Goal: Navigation & Orientation: Find specific page/section

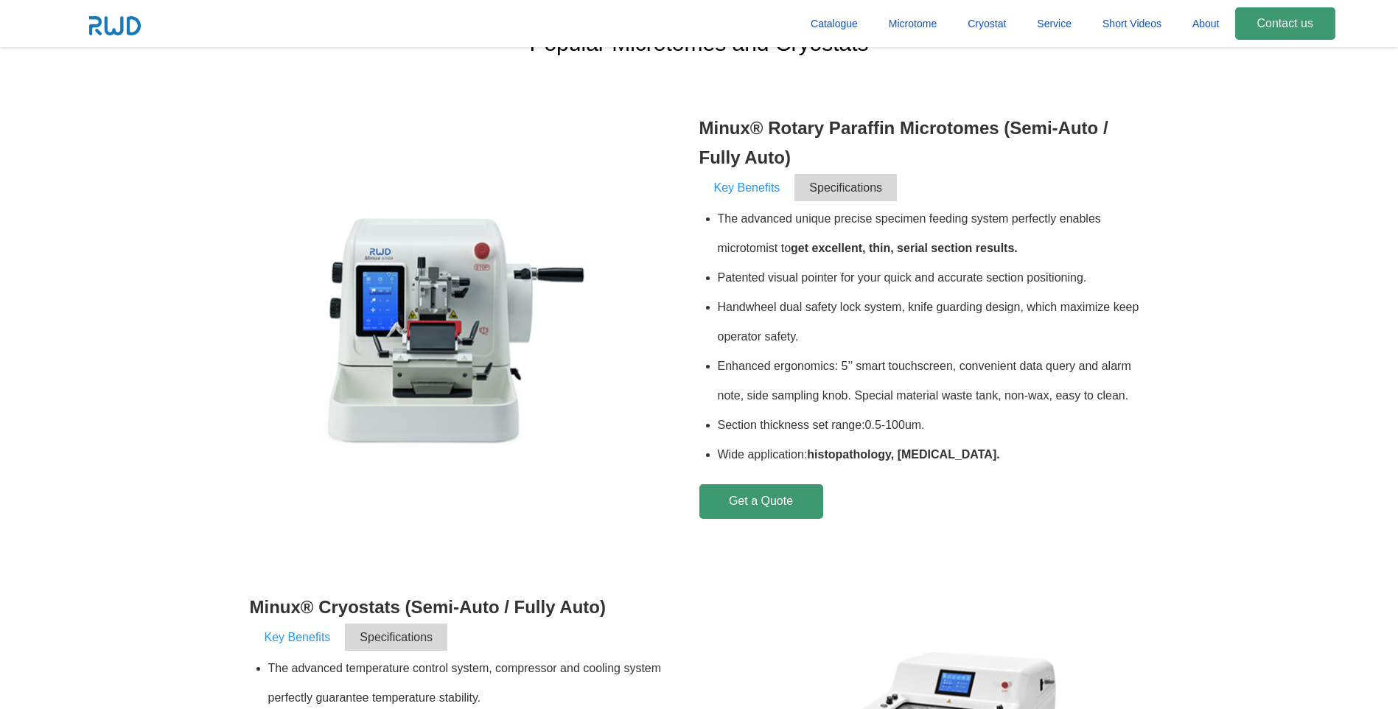
scroll to position [516, 0]
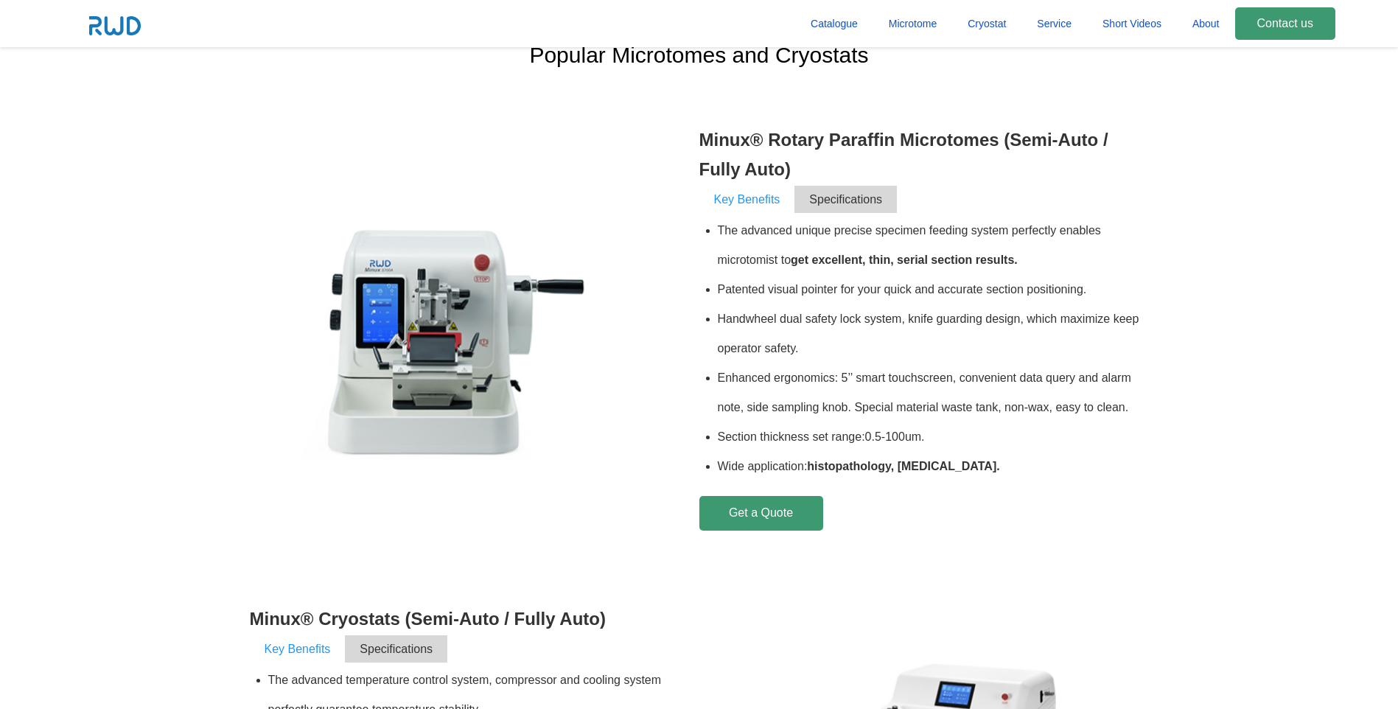
click at [760, 195] on span "Key Benefits" at bounding box center [747, 199] width 96 height 27
click at [841, 24] on link "Catalogue" at bounding box center [834, 24] width 78 height 49
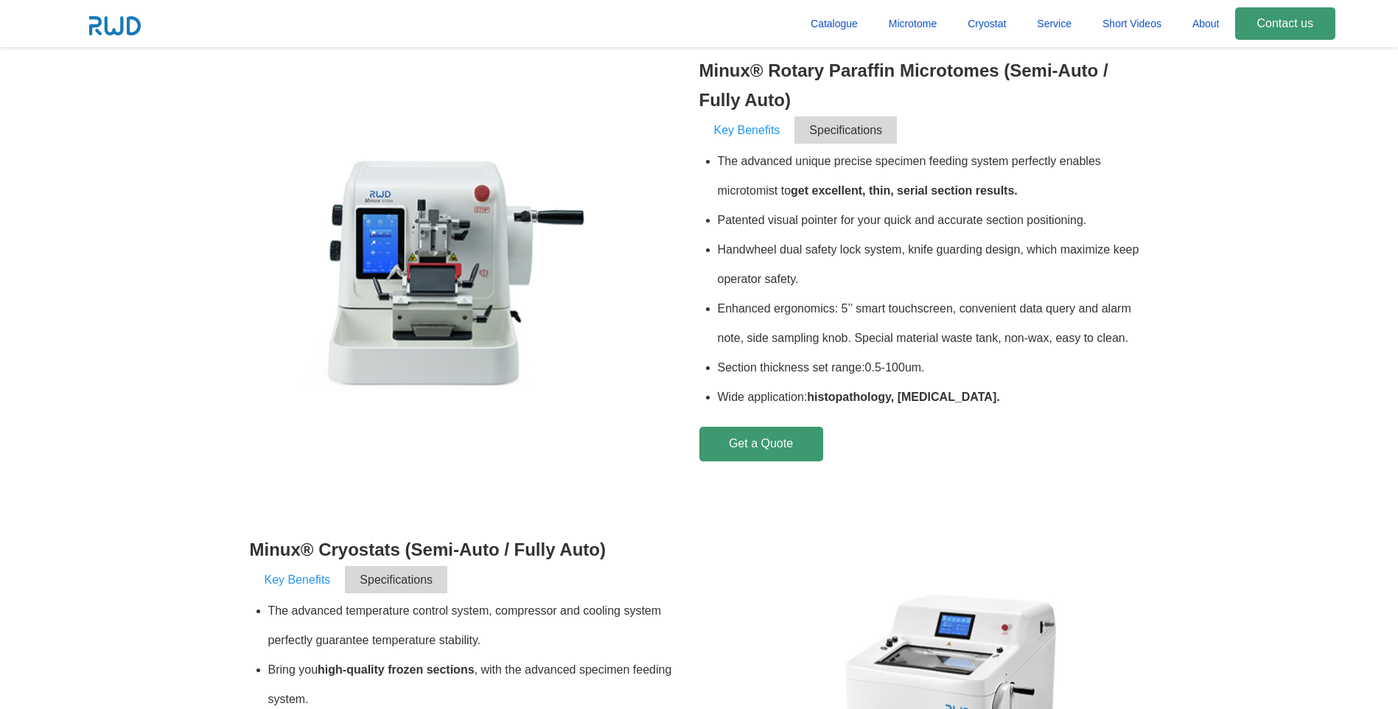
scroll to position [663, 0]
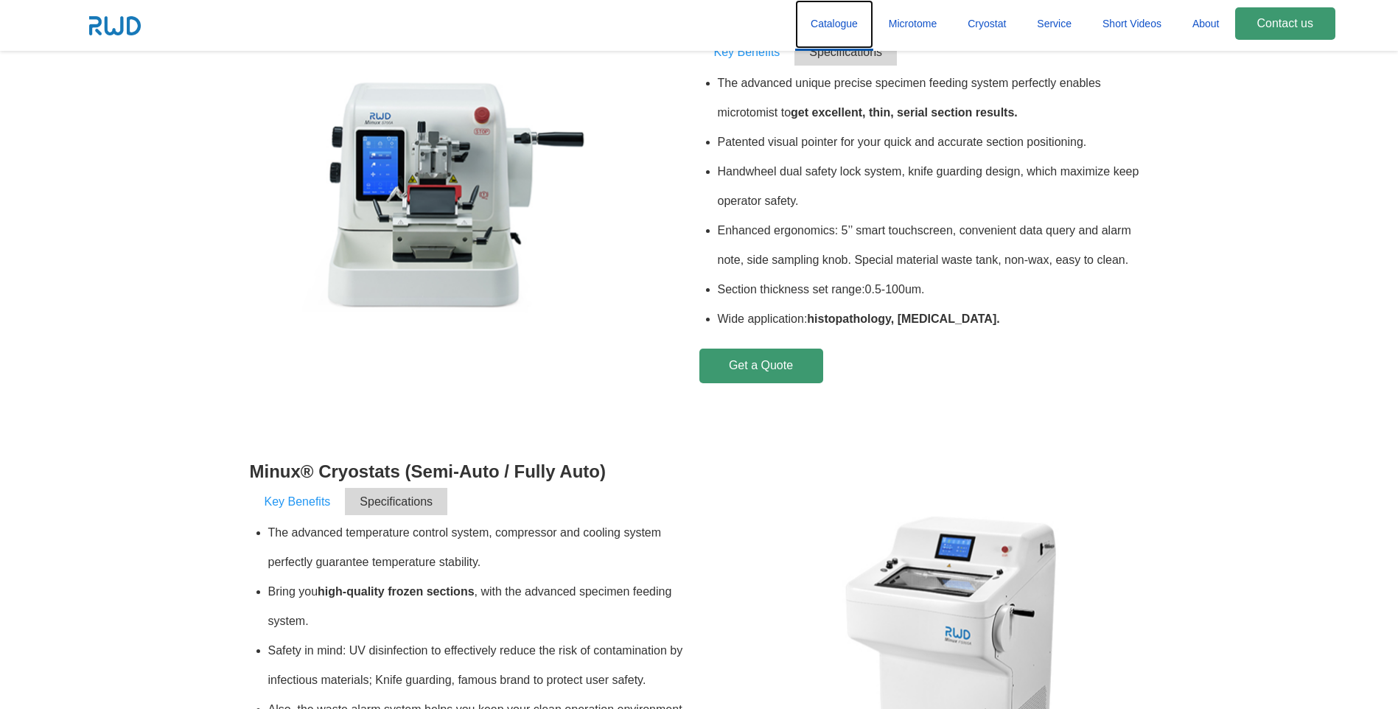
click at [847, 20] on link "Catalogue" at bounding box center [834, 24] width 78 height 49
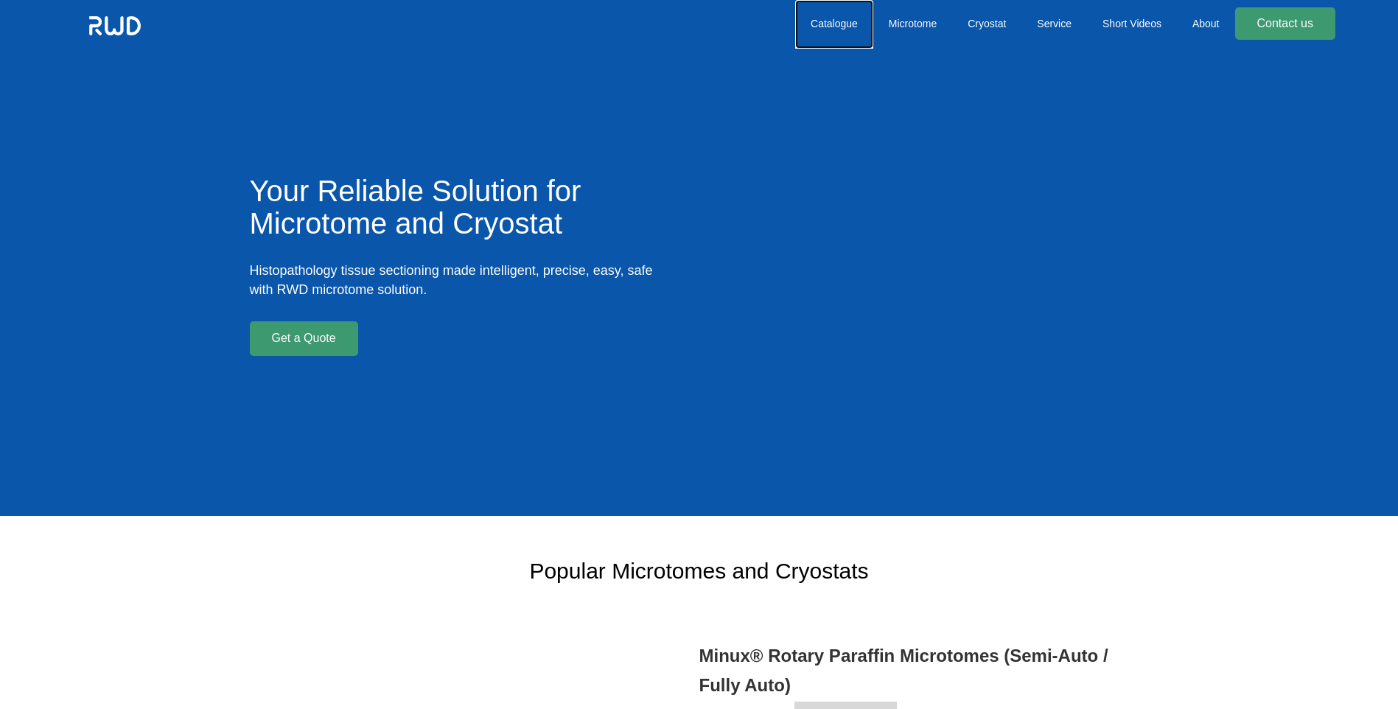
click at [834, 24] on link "Catalogue" at bounding box center [834, 24] width 78 height 49
click at [914, 24] on link "Microtome" at bounding box center [912, 24] width 79 height 49
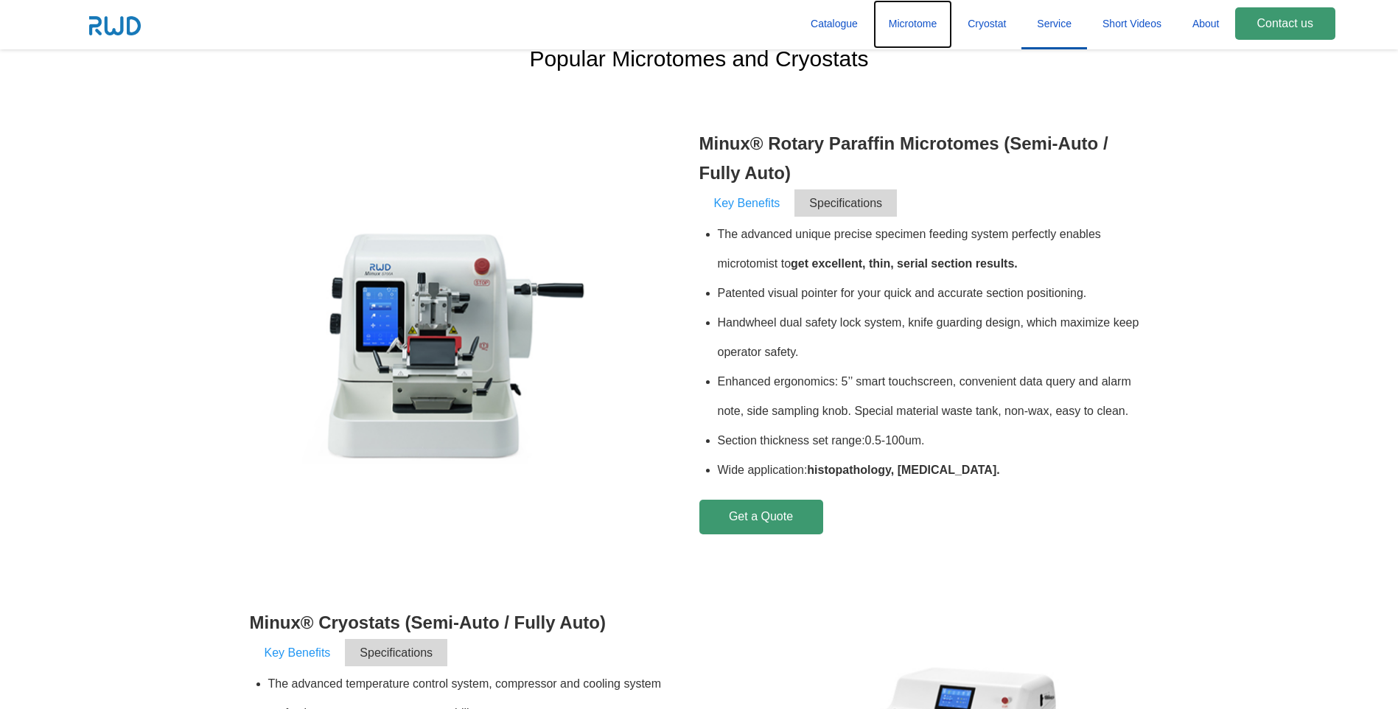
scroll to position [516, 0]
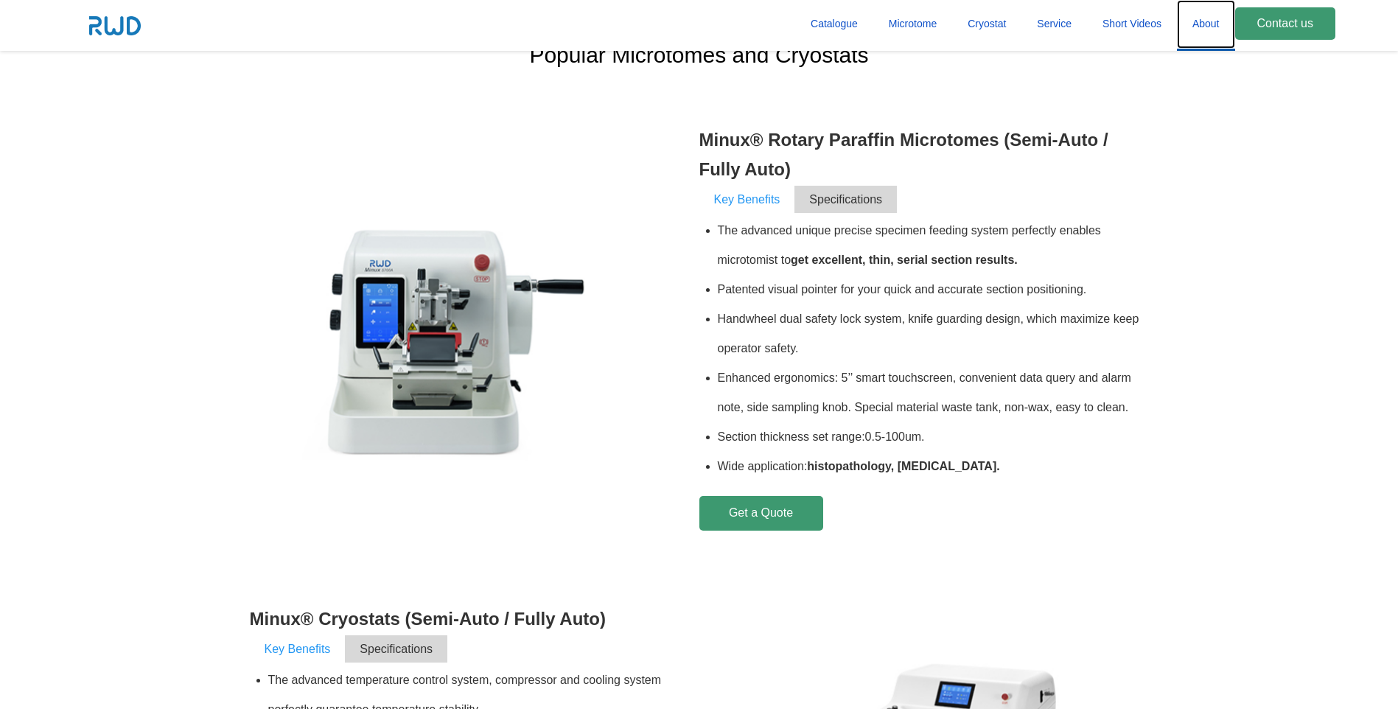
click at [1205, 25] on link "About" at bounding box center [1206, 24] width 58 height 49
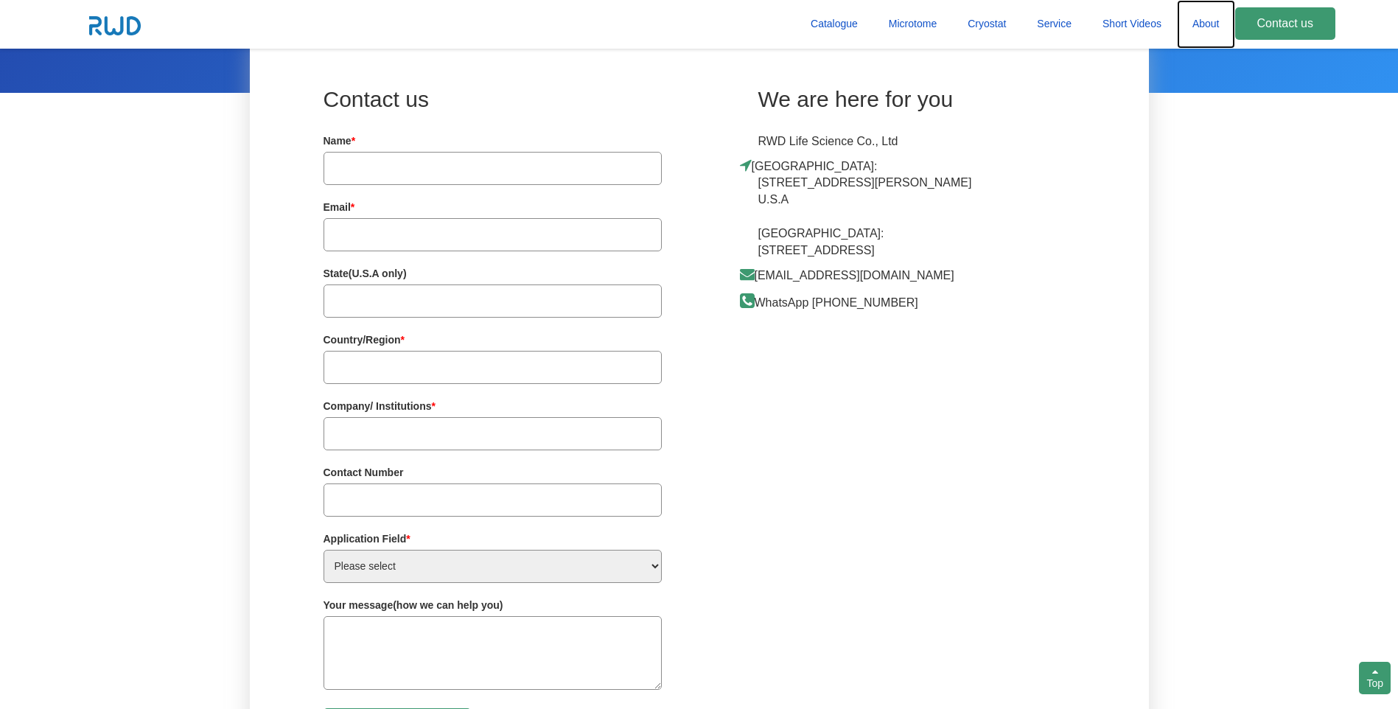
scroll to position [3901, 0]
